Goal: Task Accomplishment & Management: Complete application form

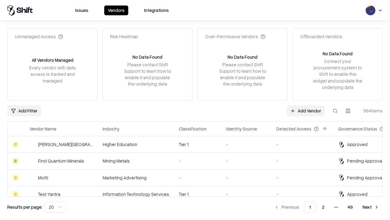
click at [306, 110] on link "Add Vendor" at bounding box center [306, 110] width 38 height 11
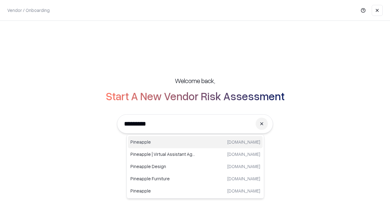
click at [195, 142] on div "Pineapple [DOMAIN_NAME]" at bounding box center [195, 142] width 135 height 12
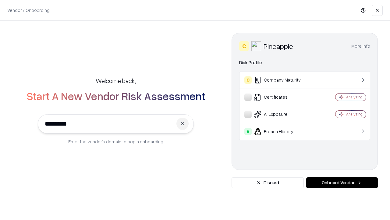
type input "*********"
click at [342, 182] on button "Onboard Vendor" at bounding box center [342, 182] width 72 height 11
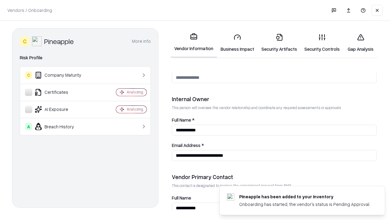
scroll to position [316, 0]
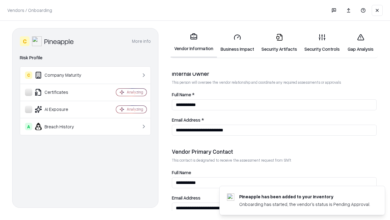
click at [238, 43] on link "Business Impact" at bounding box center [237, 43] width 41 height 28
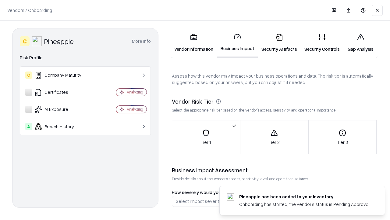
click at [361, 43] on link "Gap Analysis" at bounding box center [361, 43] width 34 height 28
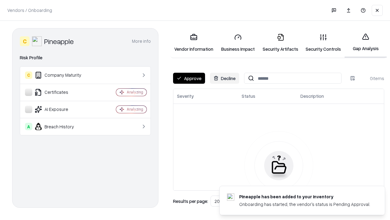
click at [189, 78] on button "Approve" at bounding box center [189, 78] width 32 height 11
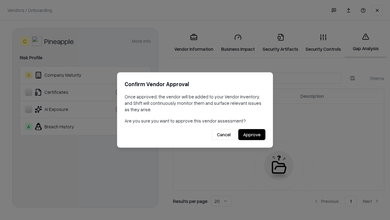
click at [252, 134] on button "Approve" at bounding box center [251, 134] width 27 height 11
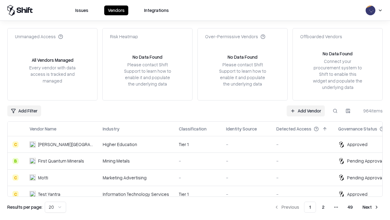
type input "*********"
click at [306, 110] on link "Add Vendor" at bounding box center [306, 110] width 38 height 11
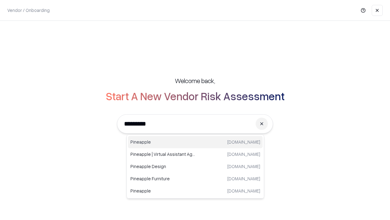
click at [195, 142] on div "Pineapple [DOMAIN_NAME]" at bounding box center [195, 142] width 135 height 12
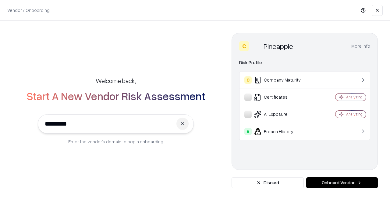
type input "*********"
click at [342, 182] on button "Onboard Vendor" at bounding box center [342, 182] width 72 height 11
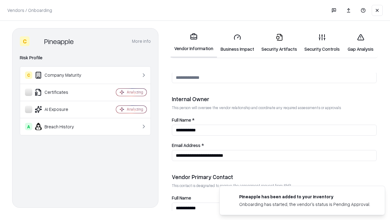
scroll to position [316, 0]
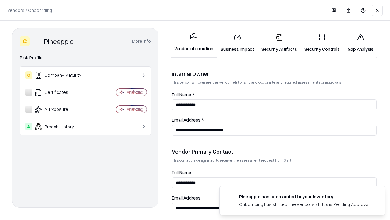
click at [361, 43] on link "Gap Analysis" at bounding box center [361, 43] width 34 height 28
